Goal: Answer question/provide support: Share knowledge or assist other users

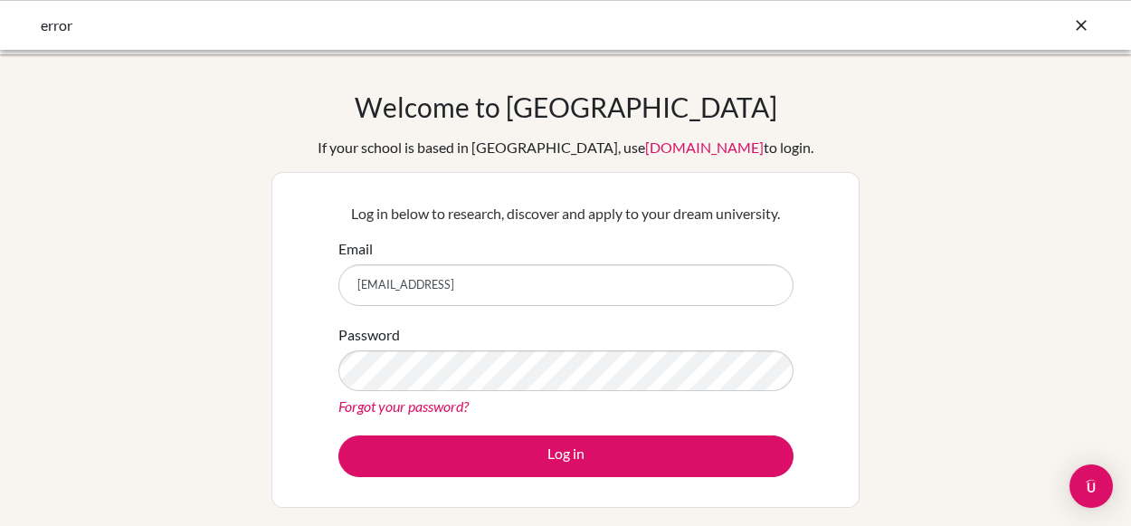
type input "lanewbould@gmail.com"
click at [339, 435] on button "Log in" at bounding box center [566, 456] width 455 height 42
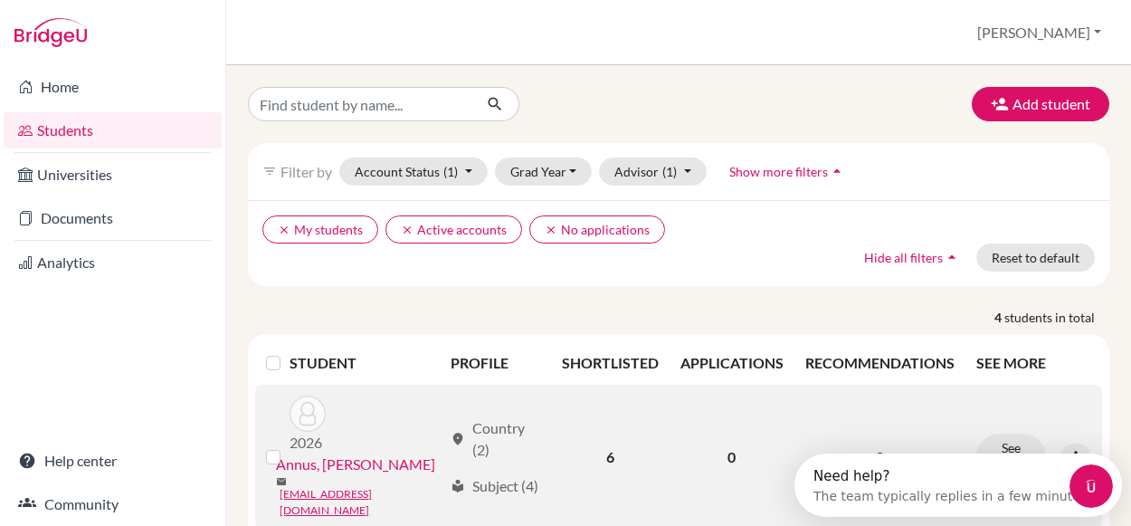
click at [354, 467] on link "Annus, [PERSON_NAME]" at bounding box center [355, 464] width 159 height 22
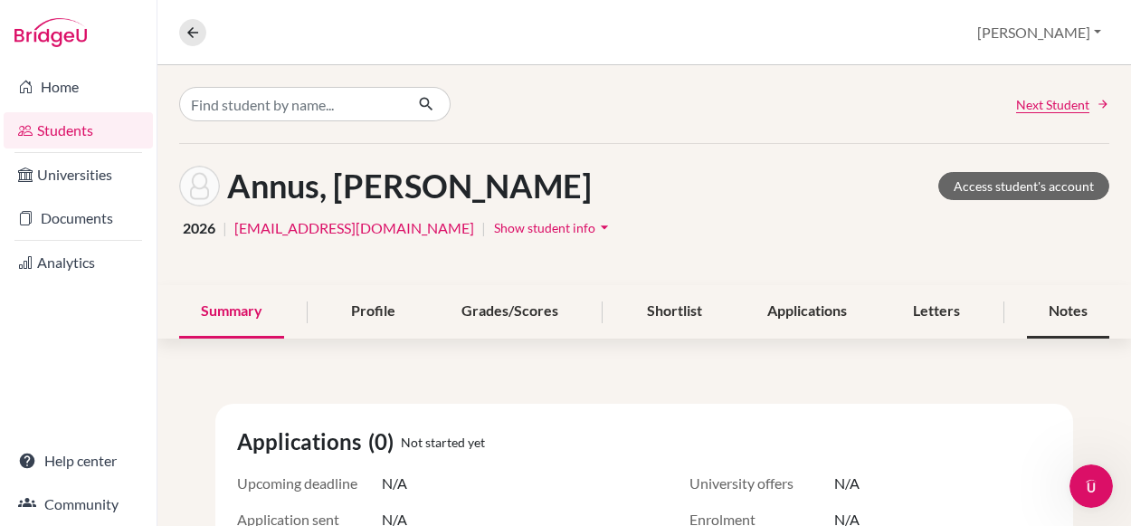
click at [1074, 299] on div "Notes" at bounding box center [1068, 311] width 82 height 53
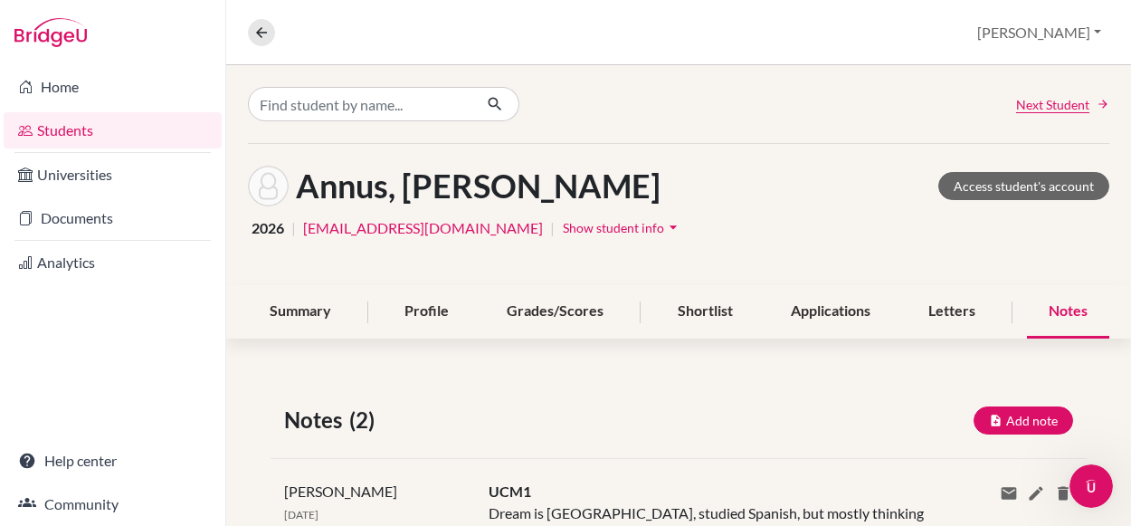
click at [791, 183] on div "[PERSON_NAME], Dorottya Access student's account" at bounding box center [679, 186] width 862 height 41
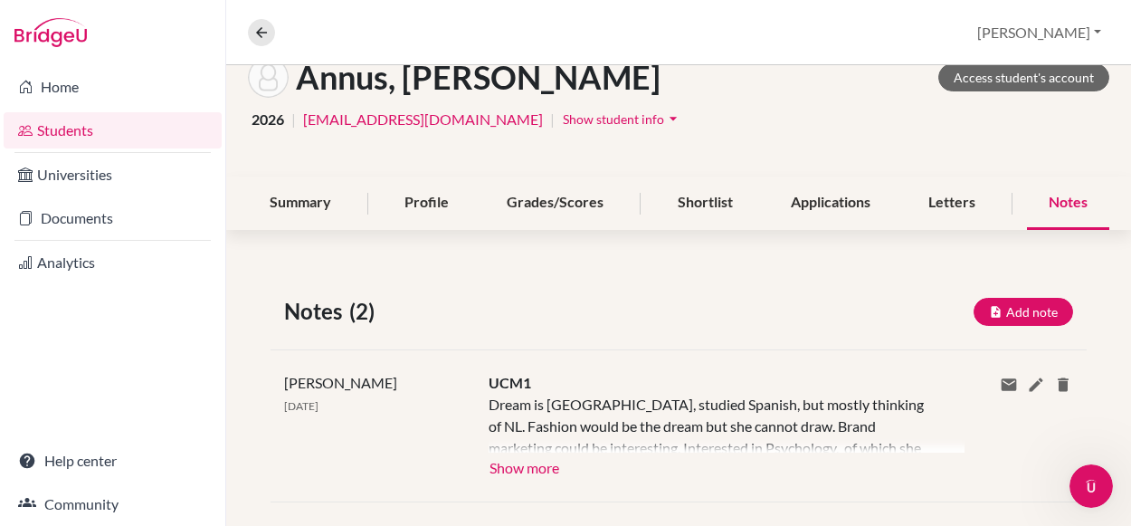
scroll to position [145, 0]
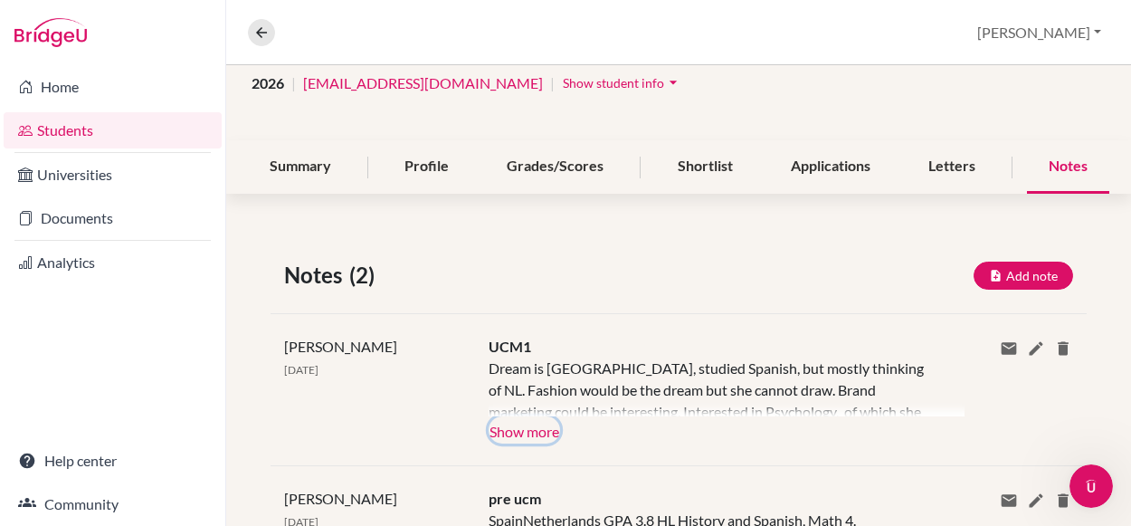
click at [538, 425] on button "Show more" at bounding box center [525, 429] width 72 height 27
